Goal: Transaction & Acquisition: Purchase product/service

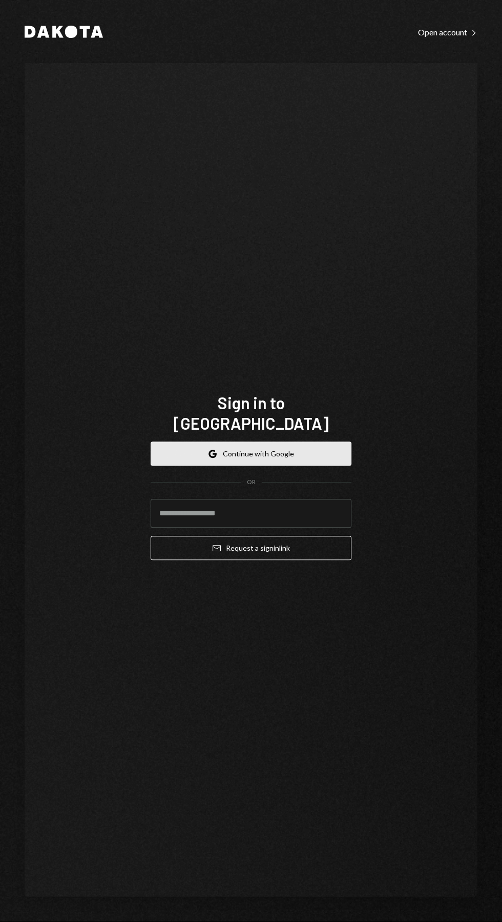
click at [308, 465] on button "Google Continue with Google" at bounding box center [251, 453] width 201 height 24
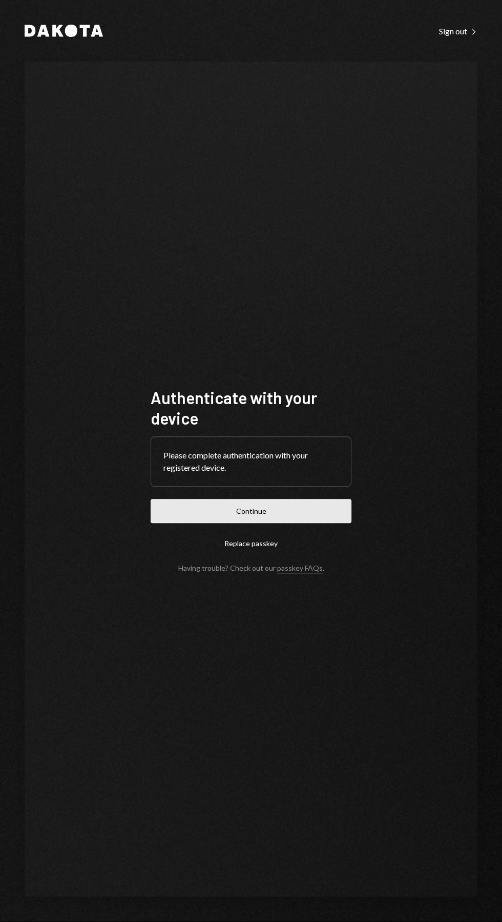
click at [302, 523] on button "Continue" at bounding box center [251, 511] width 201 height 24
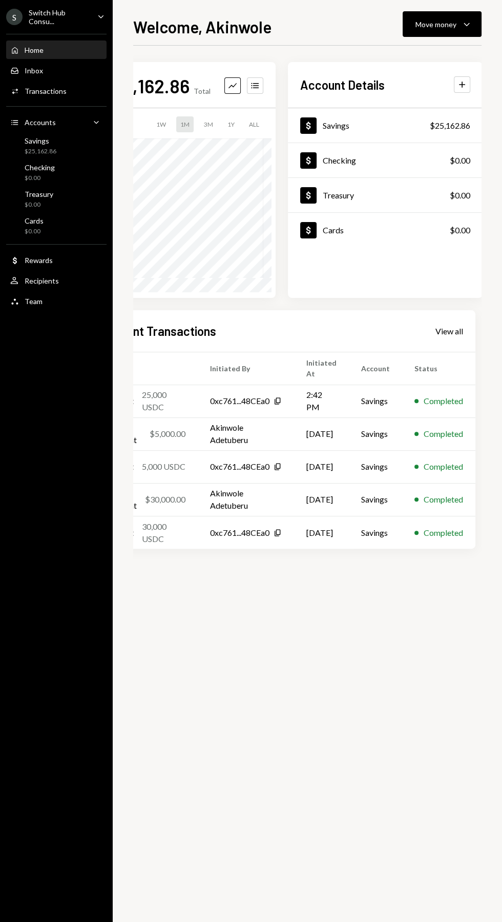
scroll to position [0, 49]
click at [433, 19] on div "Move money" at bounding box center [436, 24] width 41 height 11
click at [386, 55] on icon "Withdraw" at bounding box center [385, 54] width 9 height 9
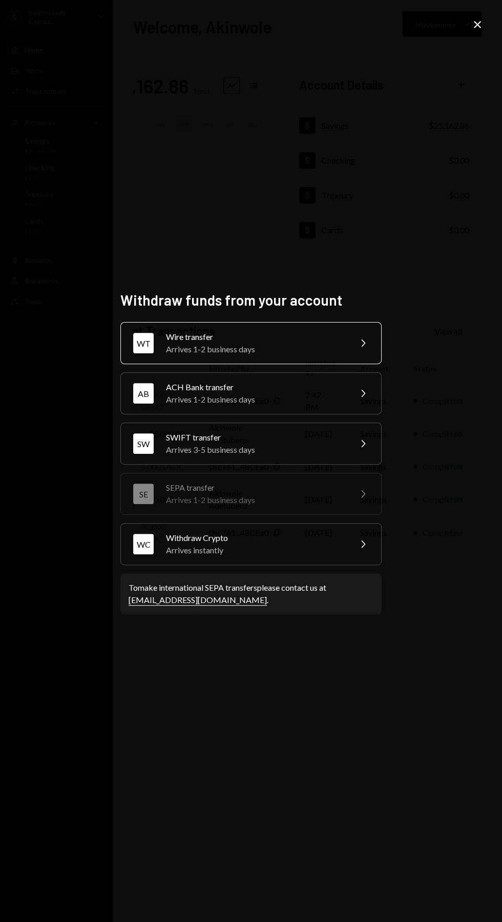
click at [197, 343] on div "Wire transfer" at bounding box center [255, 337] width 178 height 12
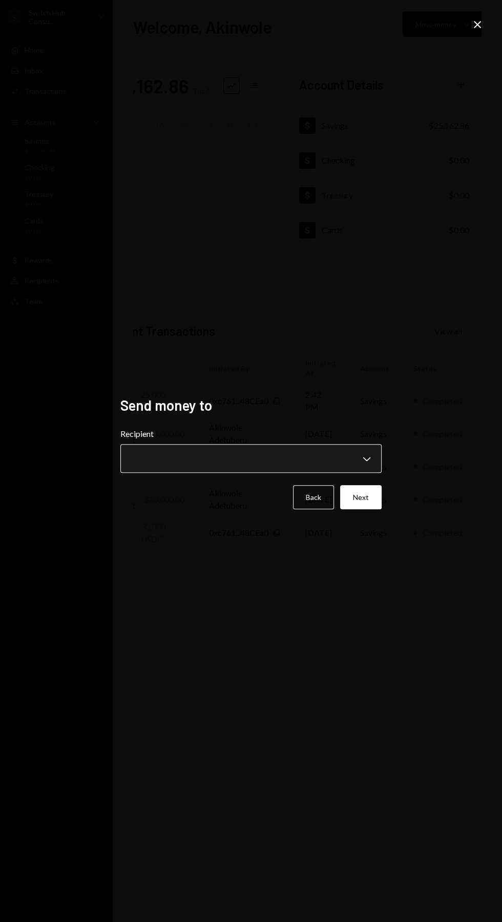
click at [201, 473] on button "Chevron Down" at bounding box center [250, 458] width 261 height 29
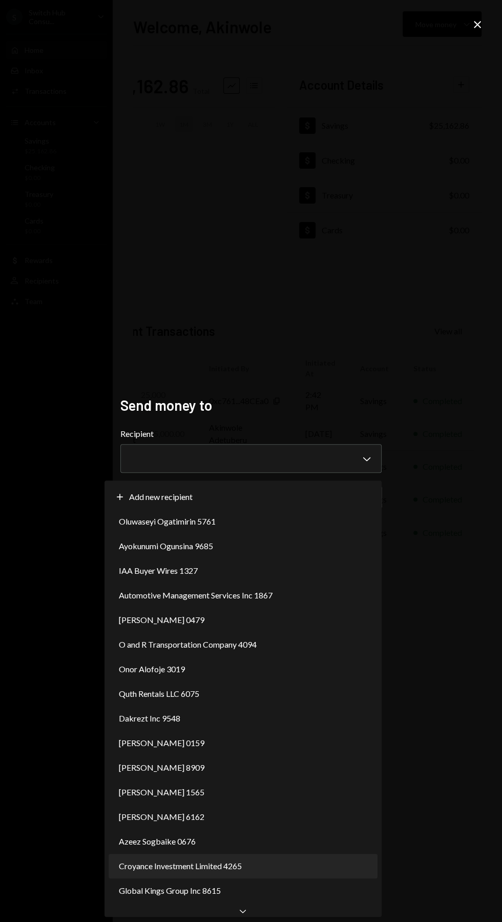
click at [224, 865] on span "Croyance Investment Limited 4265" at bounding box center [180, 866] width 123 height 12
select select "**********"
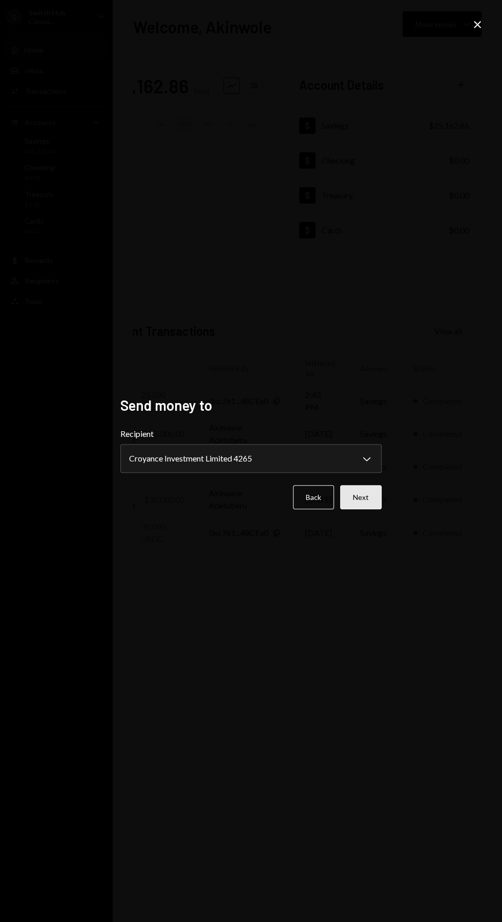
click at [381, 509] on button "Next" at bounding box center [361, 497] width 42 height 24
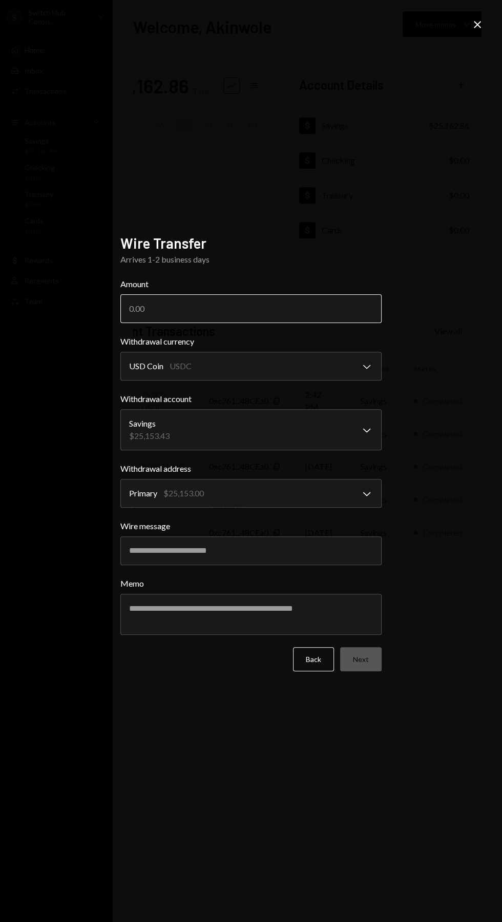
click at [148, 323] on input "Amount" at bounding box center [250, 308] width 261 height 29
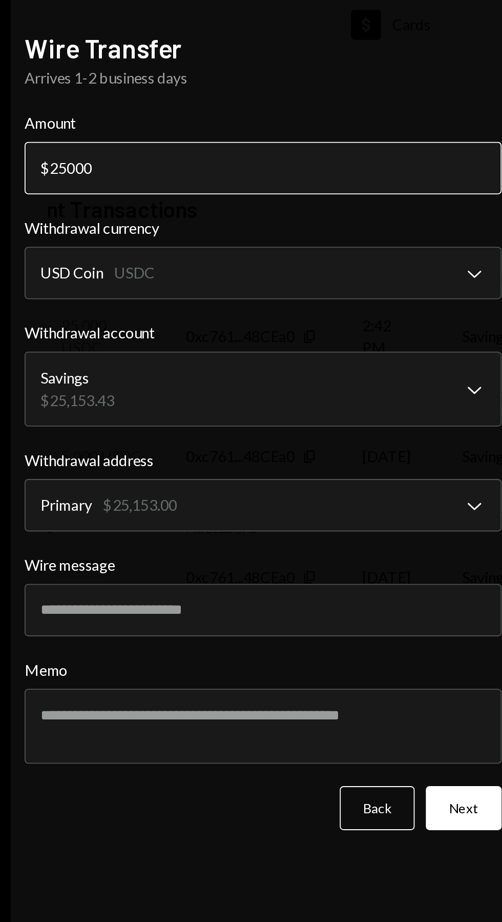
type input "25000"
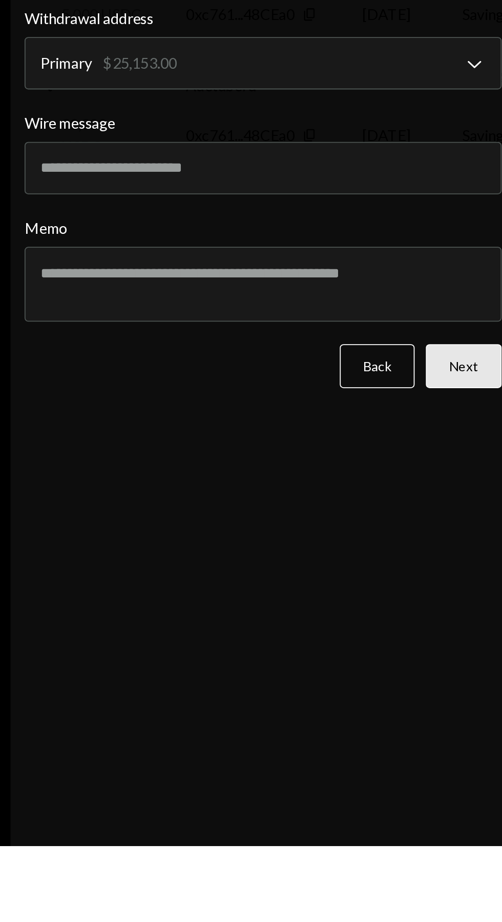
click at [365, 671] on button "Next" at bounding box center [361, 659] width 42 height 24
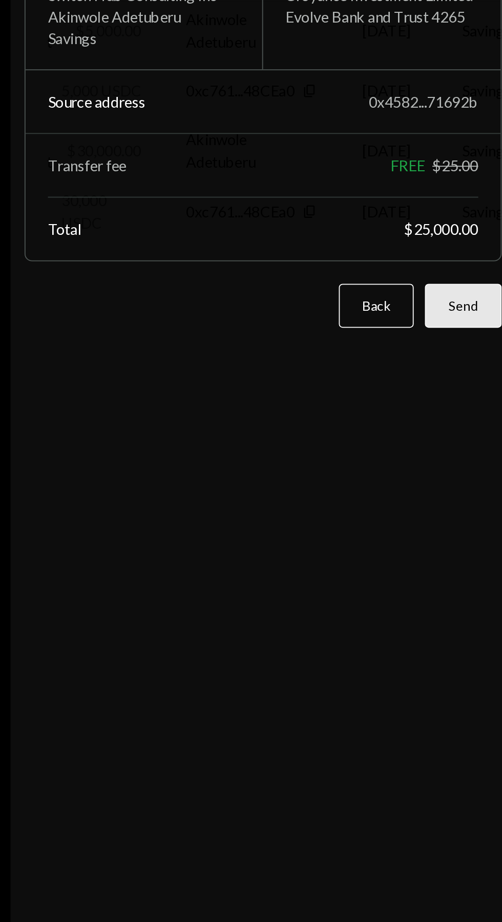
click at [363, 596] on button "Send" at bounding box center [361, 584] width 42 height 24
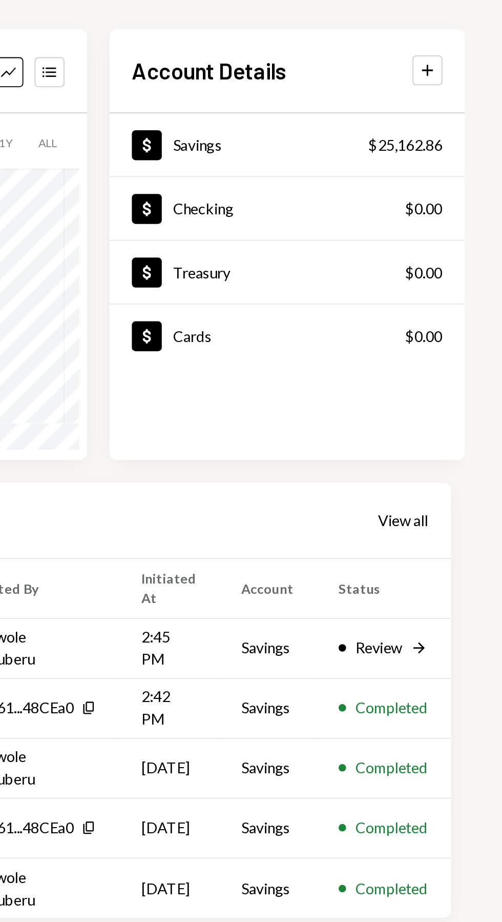
scroll to position [0, 49]
